Goal: Task Accomplishment & Management: Manage account settings

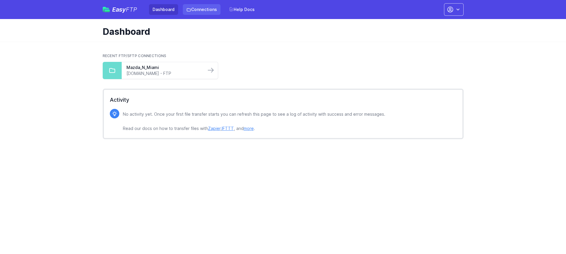
click at [195, 9] on link "Connections" at bounding box center [202, 9] width 38 height 11
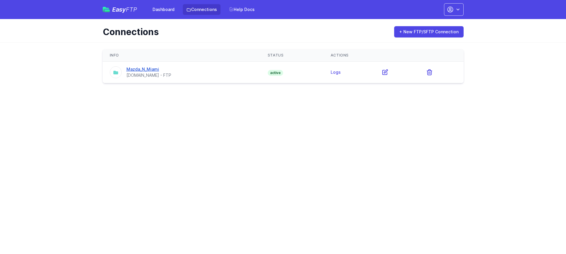
click at [143, 67] on link "Mazda_N_Miami" at bounding box center [142, 69] width 33 height 5
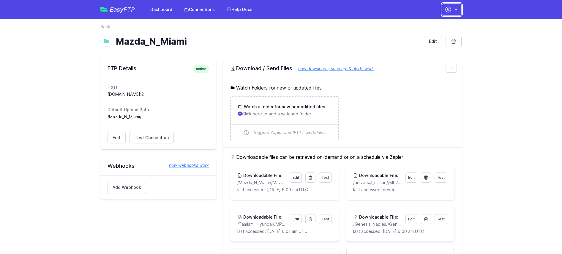
click at [452, 10] on button "button" at bounding box center [452, 9] width 20 height 12
click at [430, 26] on link "Account Settings" at bounding box center [432, 24] width 57 height 11
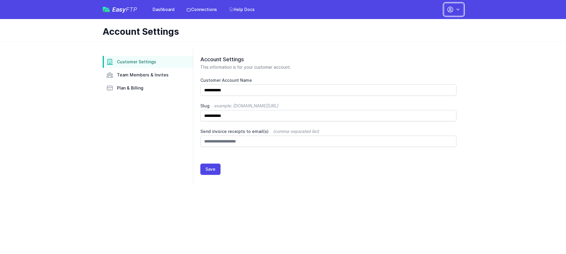
click at [445, 14] on button "button" at bounding box center [454, 9] width 20 height 12
click at [443, 44] on link "Contact EasyFTP" at bounding box center [435, 46] width 57 height 11
